Goal: Task Accomplishment & Management: Manage account settings

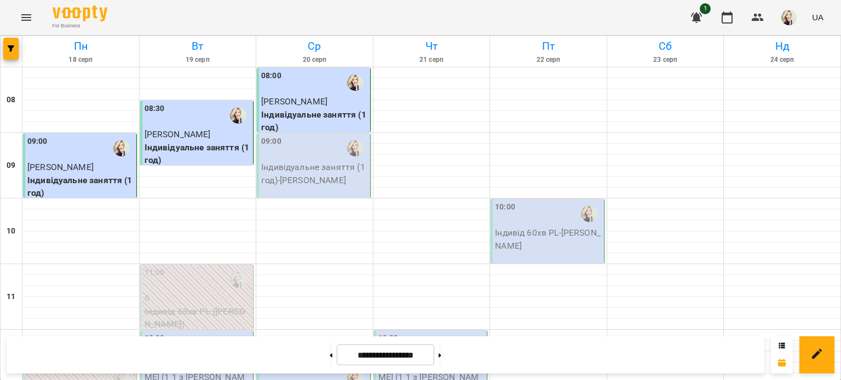
click at [342, 170] on p "Індивідуальне заняття (1 год) - [PERSON_NAME]" at bounding box center [314, 174] width 107 height 26
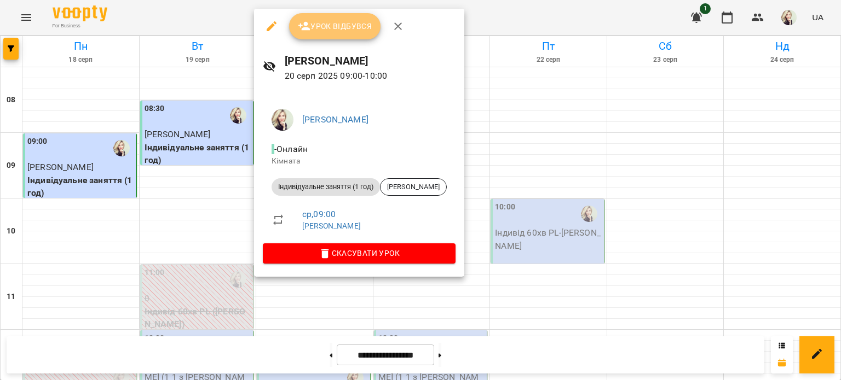
click at [356, 21] on span "Урок відбувся" at bounding box center [335, 26] width 74 height 13
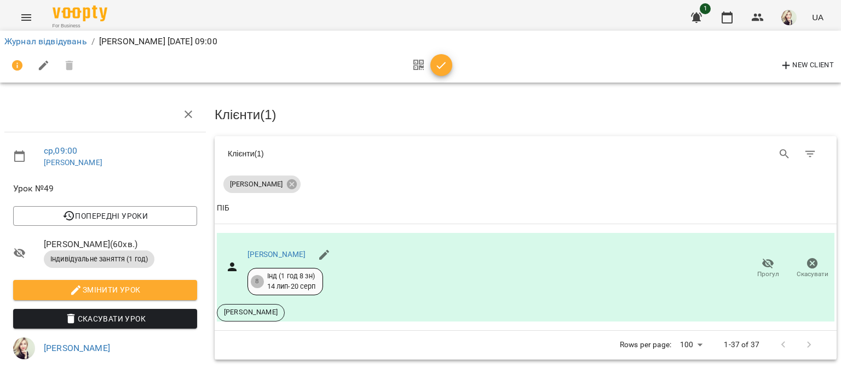
click at [40, 67] on icon "button" at bounding box center [44, 66] width 10 height 10
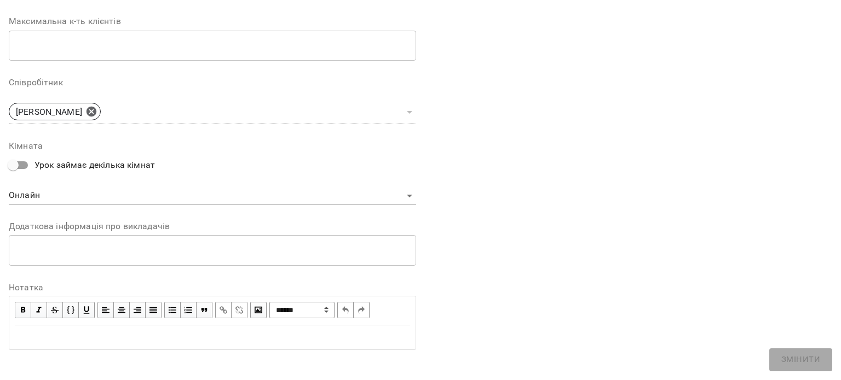
scroll to position [290, 0]
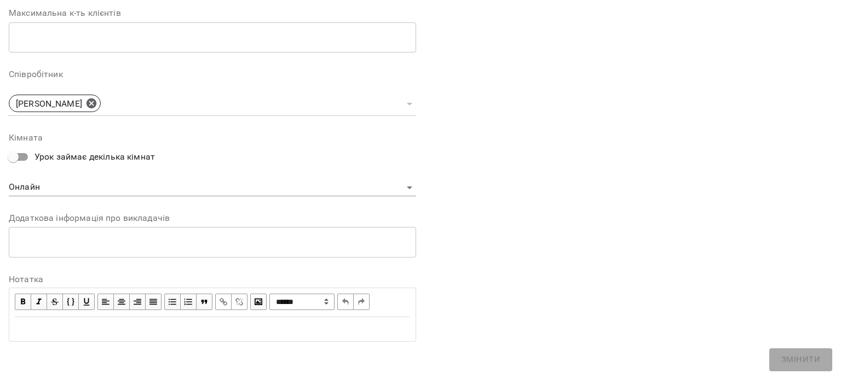
click at [276, 334] on div "Edit text" at bounding box center [212, 329] width 395 height 13
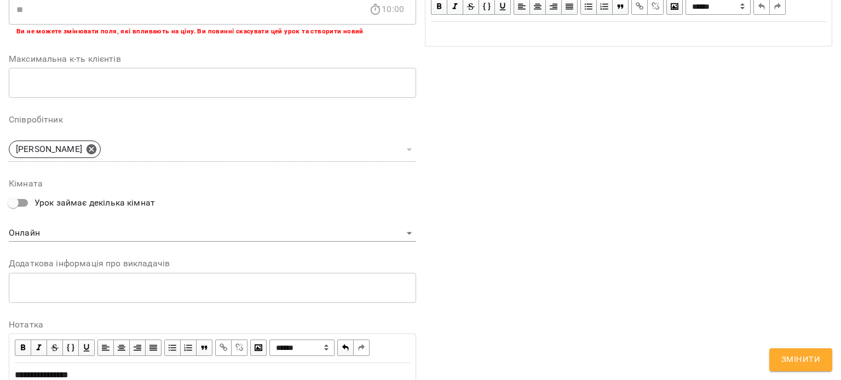
scroll to position [335, 0]
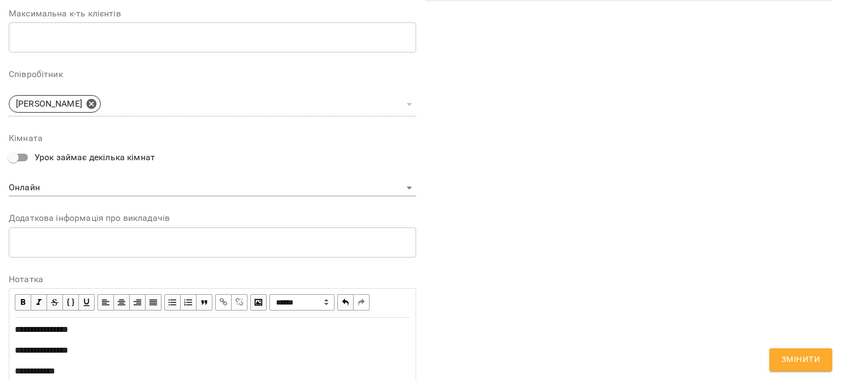
click at [803, 364] on span "Змінити" at bounding box center [800, 360] width 39 height 14
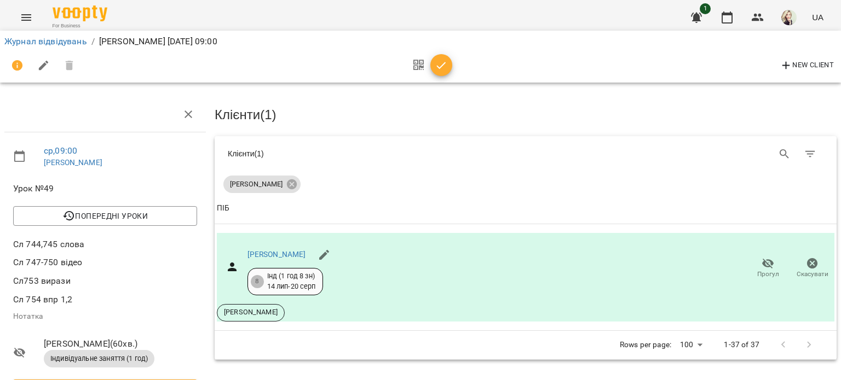
click at [32, 24] on button "Menu" at bounding box center [26, 17] width 26 height 26
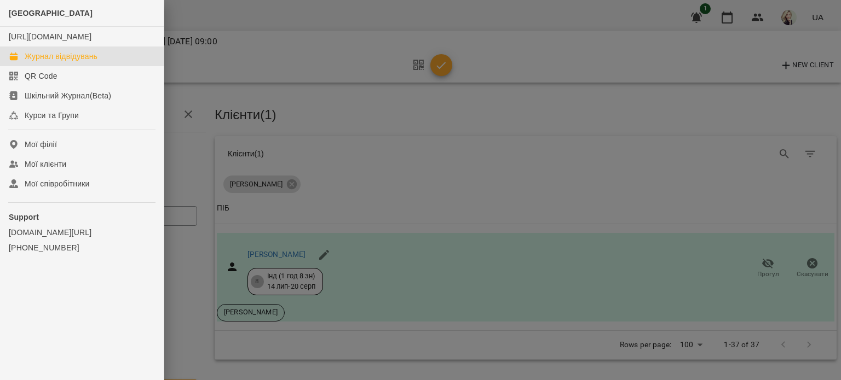
click at [30, 62] on div "Журнал відвідувань" at bounding box center [61, 56] width 73 height 11
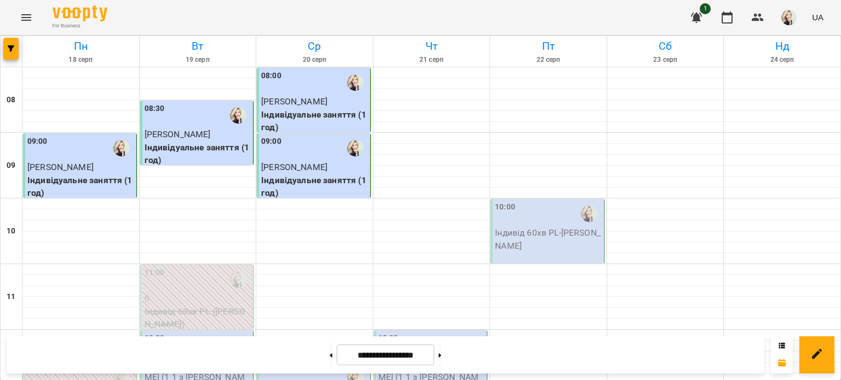
scroll to position [219, 0]
